Goal: Information Seeking & Learning: Check status

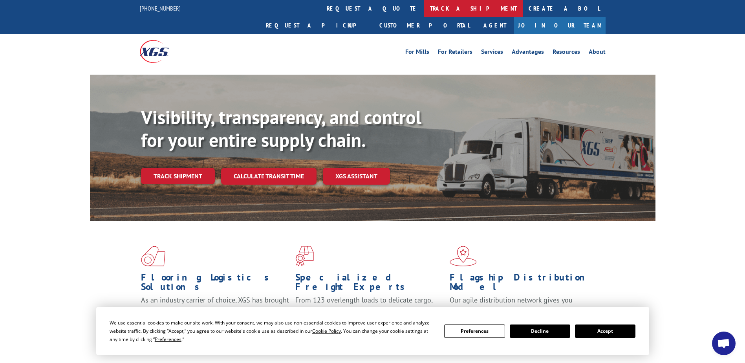
click at [424, 6] on link "track a shipment" at bounding box center [473, 8] width 99 height 17
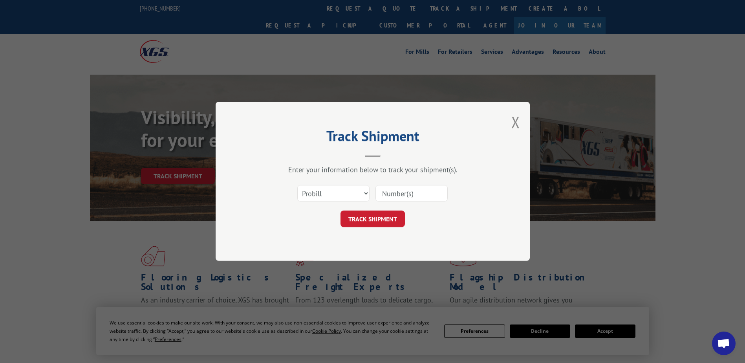
click at [399, 191] on input at bounding box center [412, 193] width 72 height 17
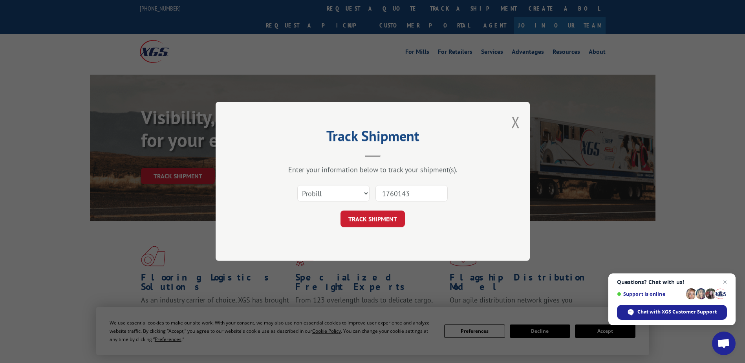
type input "17601430"
click button "TRACK SHIPMENT" at bounding box center [373, 219] width 64 height 17
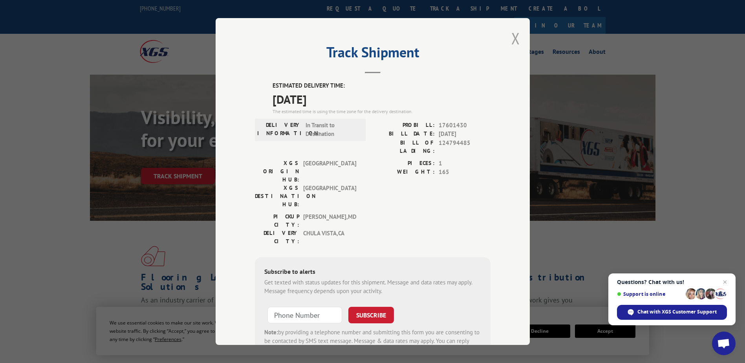
click at [512, 32] on button "Close modal" at bounding box center [516, 38] width 9 height 21
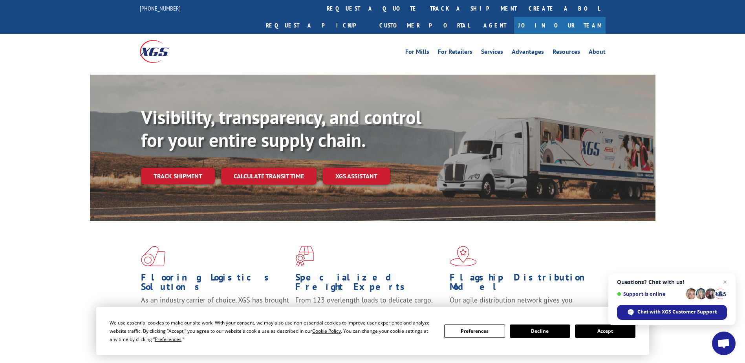
click at [606, 332] on button "Accept" at bounding box center [605, 331] width 61 height 13
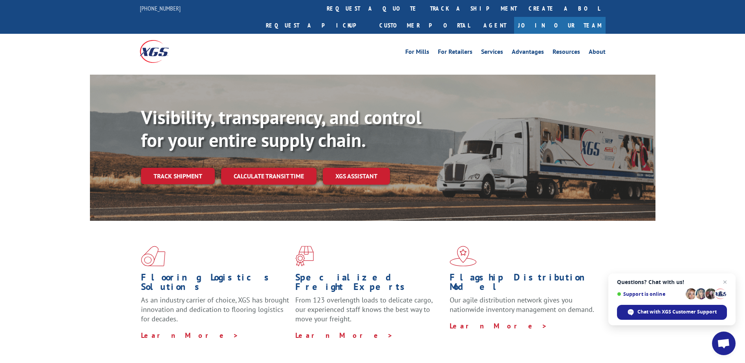
drag, startPoint x: 355, startPoint y: 10, endPoint x: 359, endPoint y: 11, distance: 4.4
click at [424, 10] on link "track a shipment" at bounding box center [473, 8] width 99 height 17
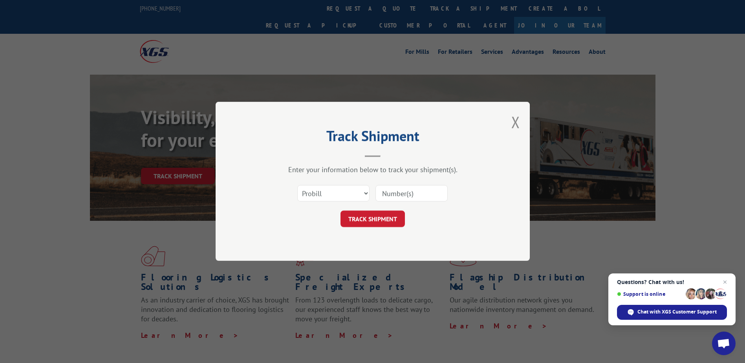
click at [401, 196] on input at bounding box center [412, 193] width 72 height 17
type input "17594424"
click button "TRACK SHIPMENT" at bounding box center [373, 219] width 64 height 17
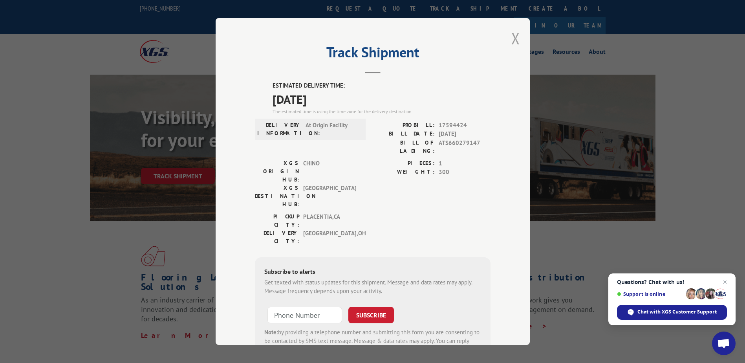
click at [515, 40] on button "Close modal" at bounding box center [516, 38] width 9 height 21
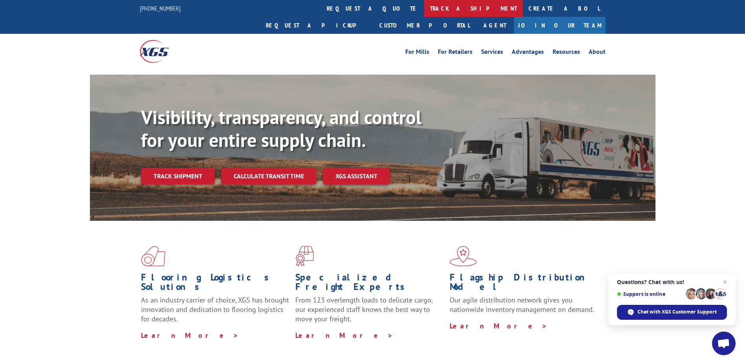
click at [424, 11] on link "track a shipment" at bounding box center [473, 8] width 99 height 17
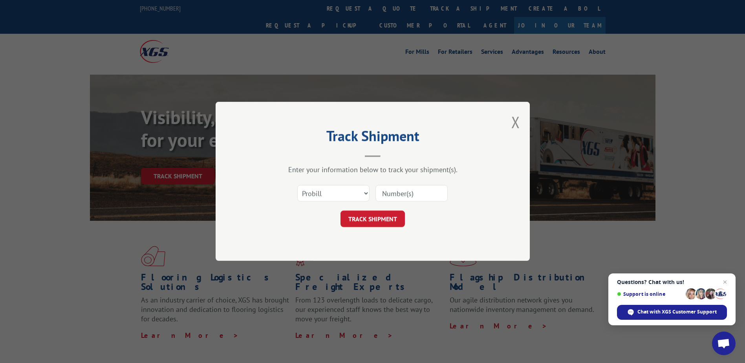
click at [402, 195] on input at bounding box center [412, 193] width 72 height 17
type input "17597686"
click button "TRACK SHIPMENT" at bounding box center [373, 219] width 64 height 17
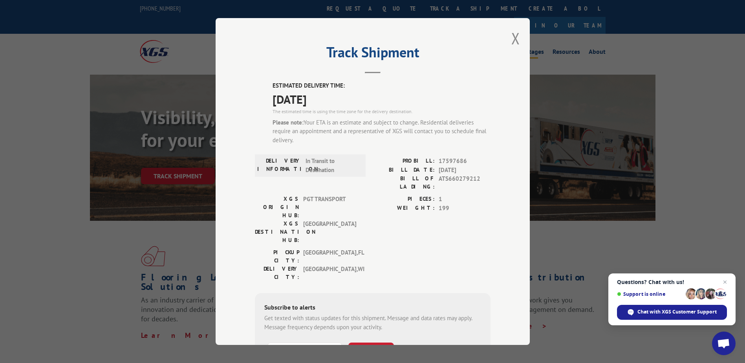
click at [512, 39] on button "Close modal" at bounding box center [516, 38] width 9 height 21
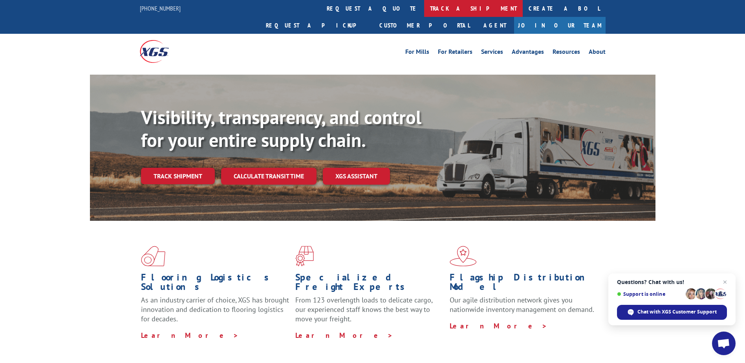
click at [424, 11] on link "track a shipment" at bounding box center [473, 8] width 99 height 17
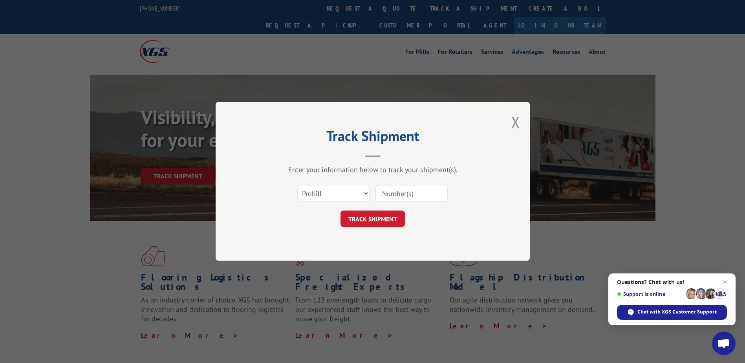
click at [399, 197] on input at bounding box center [412, 193] width 72 height 17
type input "17601108"
click button "TRACK SHIPMENT" at bounding box center [373, 219] width 64 height 17
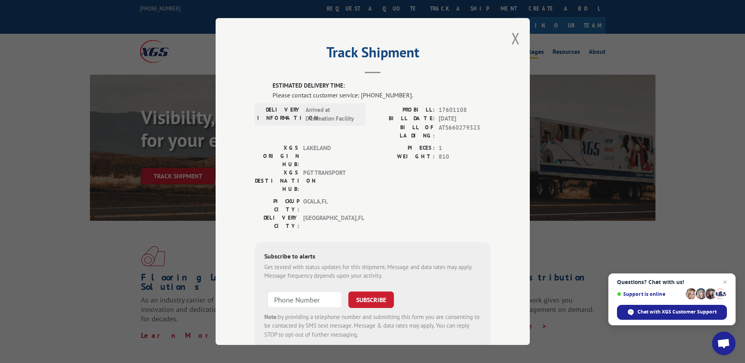
click at [513, 37] on button "Close modal" at bounding box center [516, 38] width 9 height 21
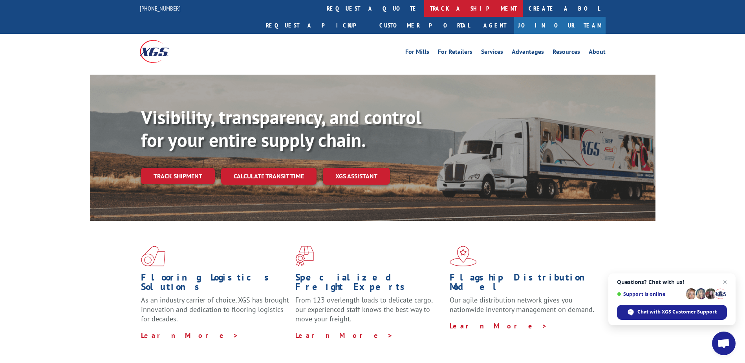
click at [424, 11] on link "track a shipment" at bounding box center [473, 8] width 99 height 17
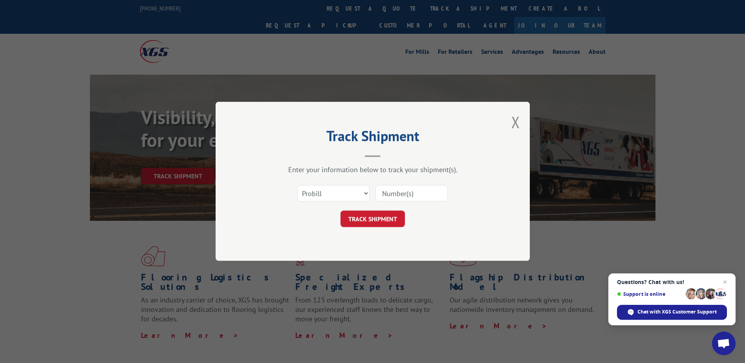
click at [409, 190] on input at bounding box center [412, 193] width 72 height 17
type input "17590461"
click button "TRACK SHIPMENT" at bounding box center [373, 219] width 64 height 17
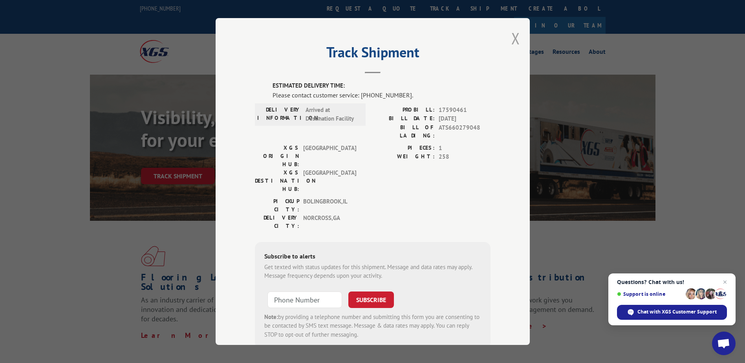
click at [516, 37] on button "Close modal" at bounding box center [516, 38] width 9 height 21
